Goal: Navigation & Orientation: Find specific page/section

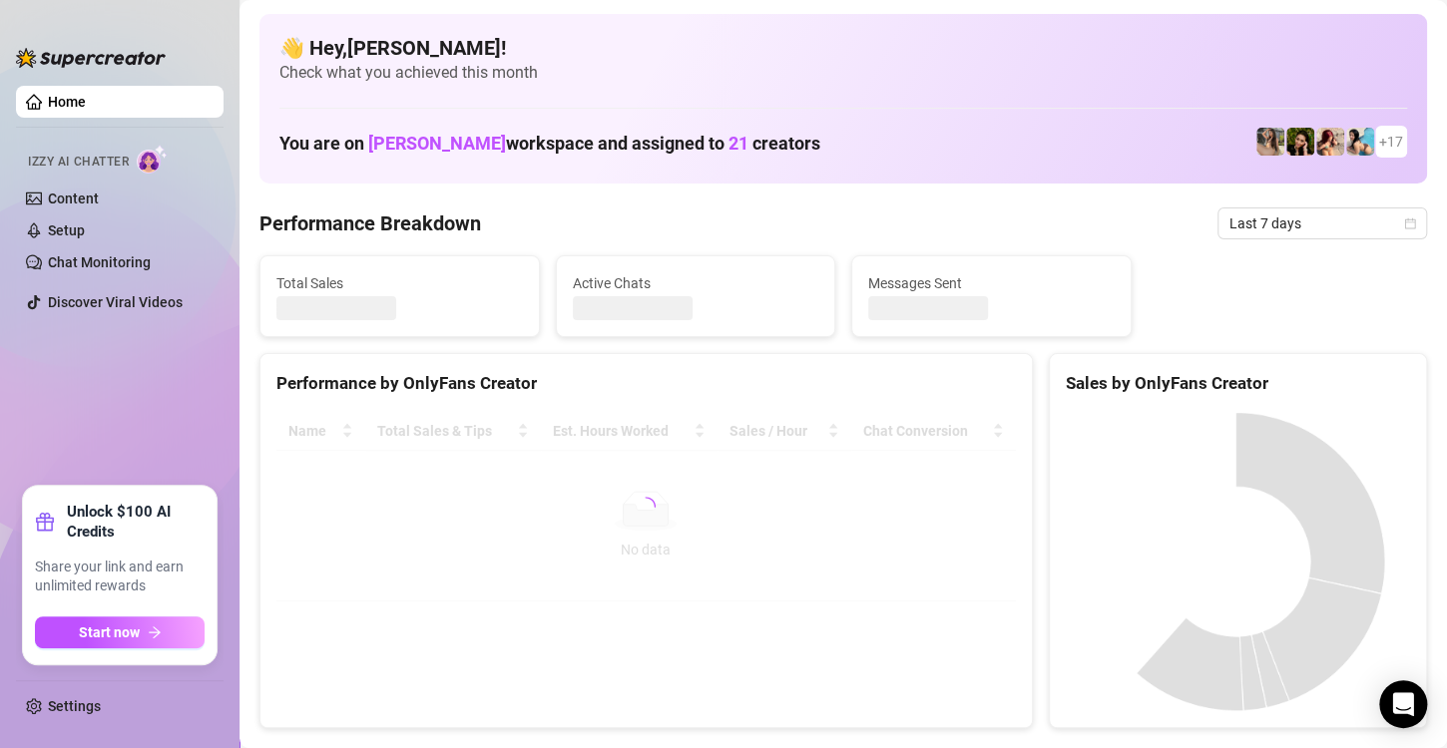
click at [556, 214] on div "Performance Breakdown Last 7 days" at bounding box center [843, 224] width 1168 height 32
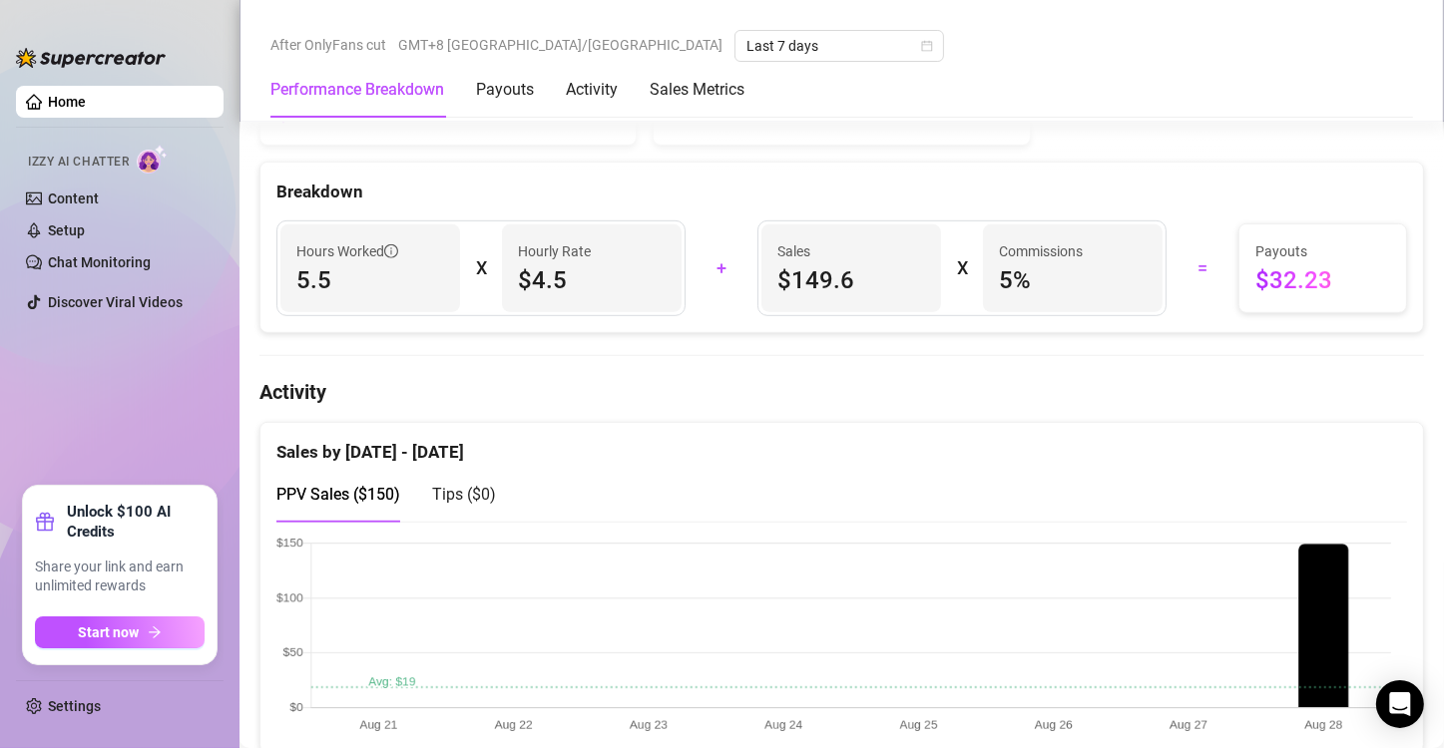
scroll to position [798, 0]
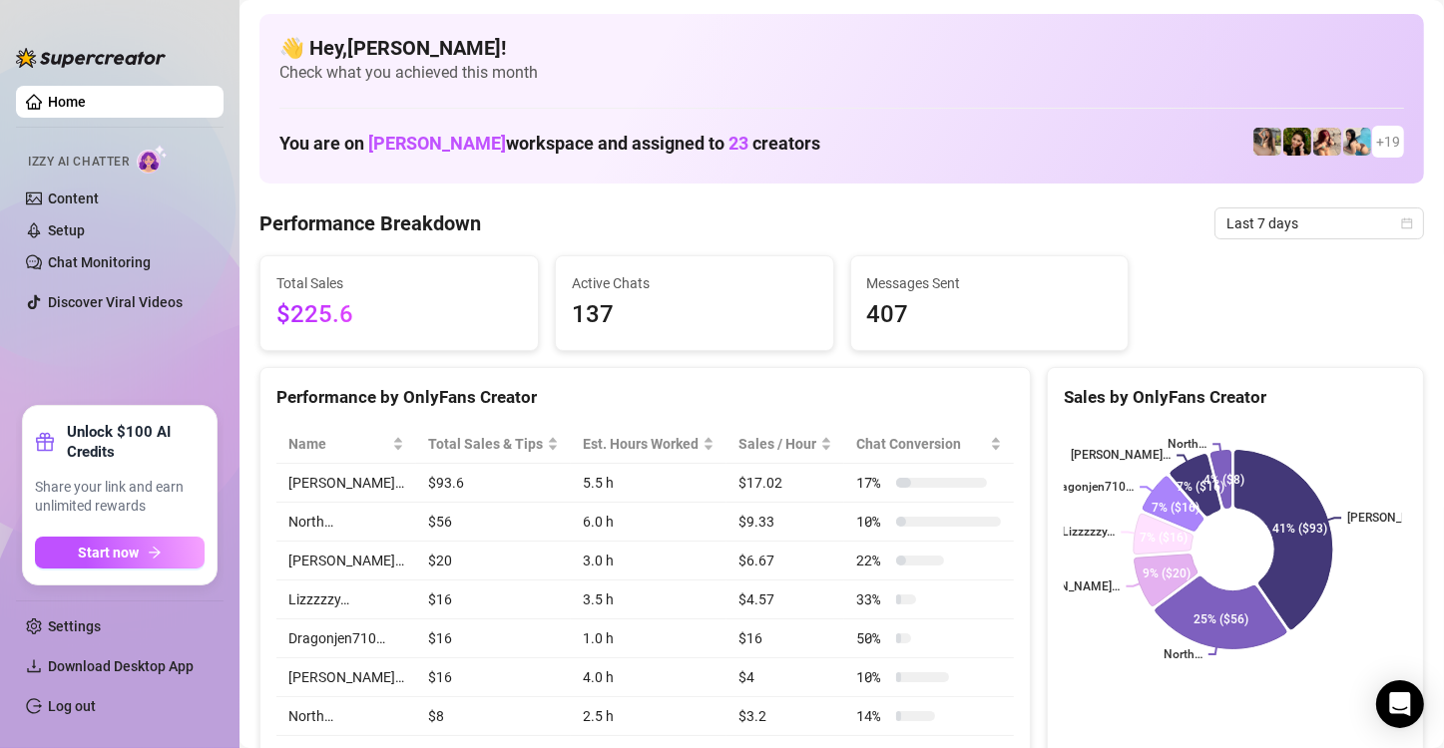
click at [105, 341] on ul "Home Izzy AI Chatter Content Setup Chat Monitoring Discover Viral Videos" at bounding box center [120, 238] width 208 height 320
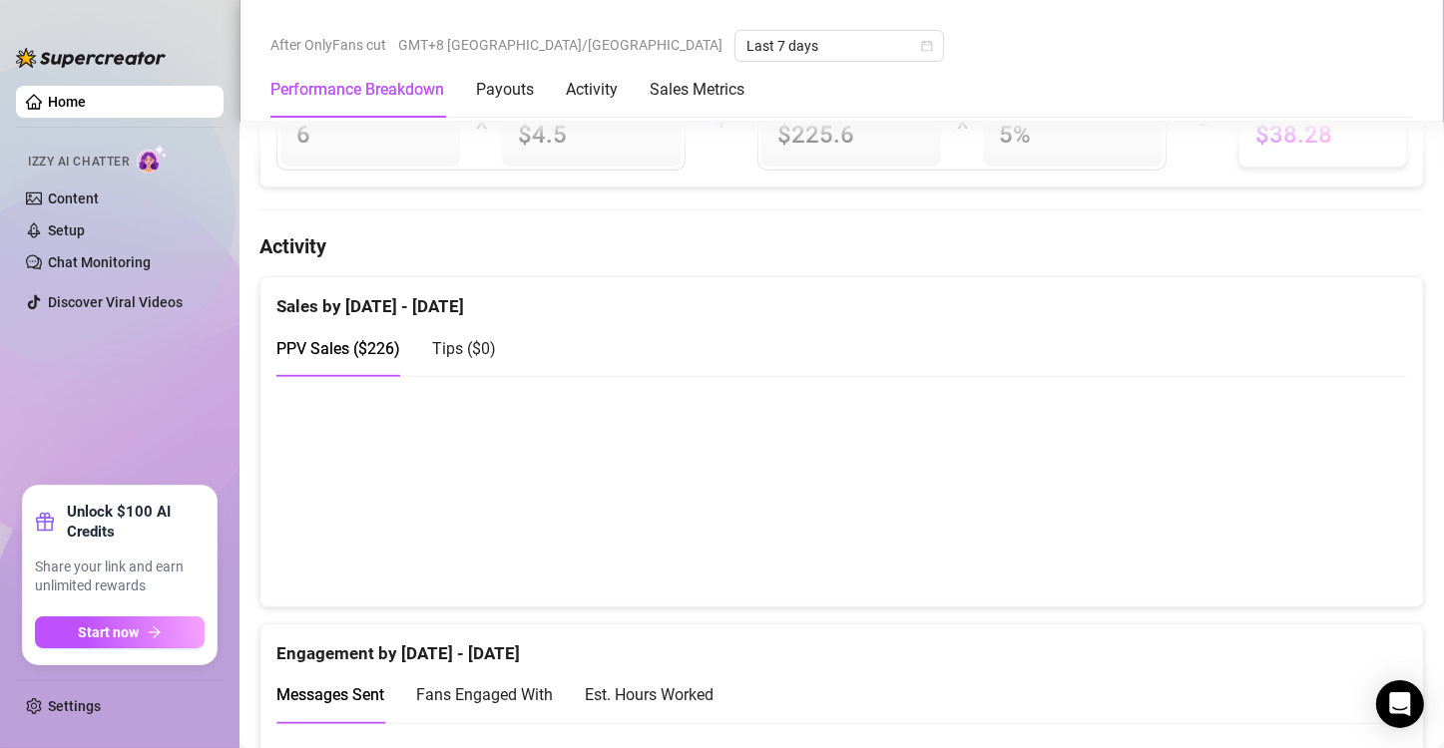
scroll to position [898, 0]
